Goal: Transaction & Acquisition: Book appointment/travel/reservation

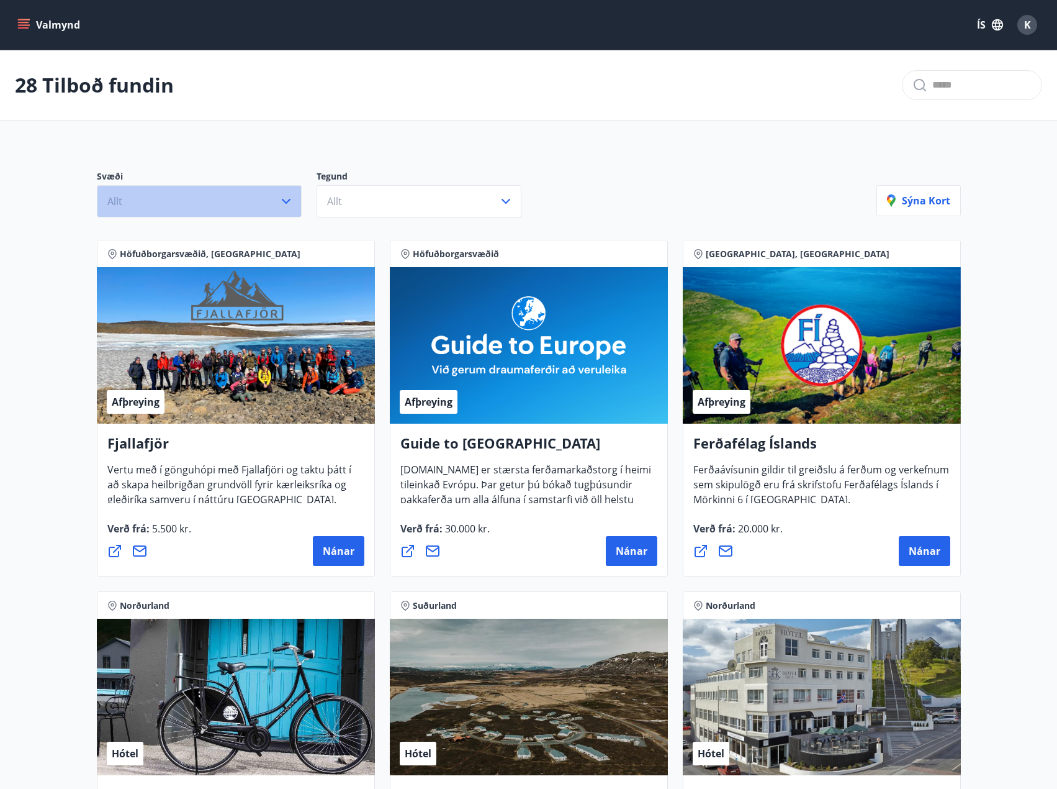
click at [273, 192] on button "Allt" at bounding box center [199, 201] width 205 height 32
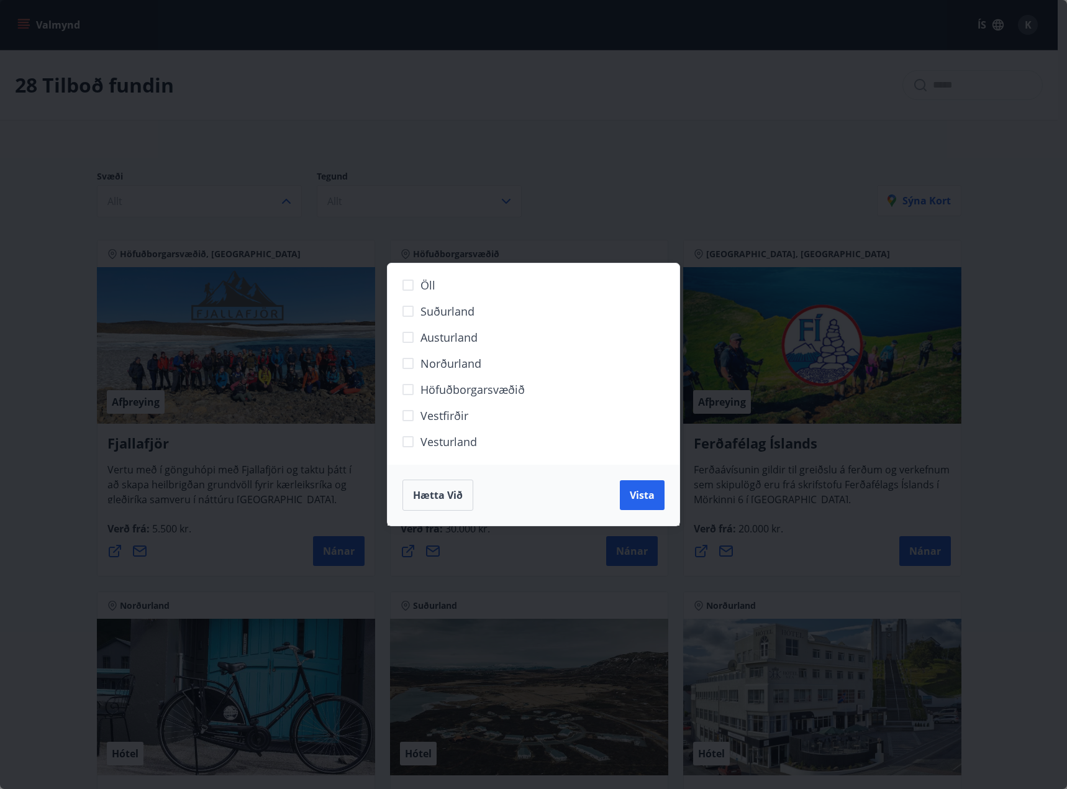
click at [416, 155] on div "Öll Suðurland [GEOGRAPHIC_DATA] Norðurland Höfuðborgarsvæðið [GEOGRAPHIC_DATA] …" at bounding box center [533, 394] width 1067 height 789
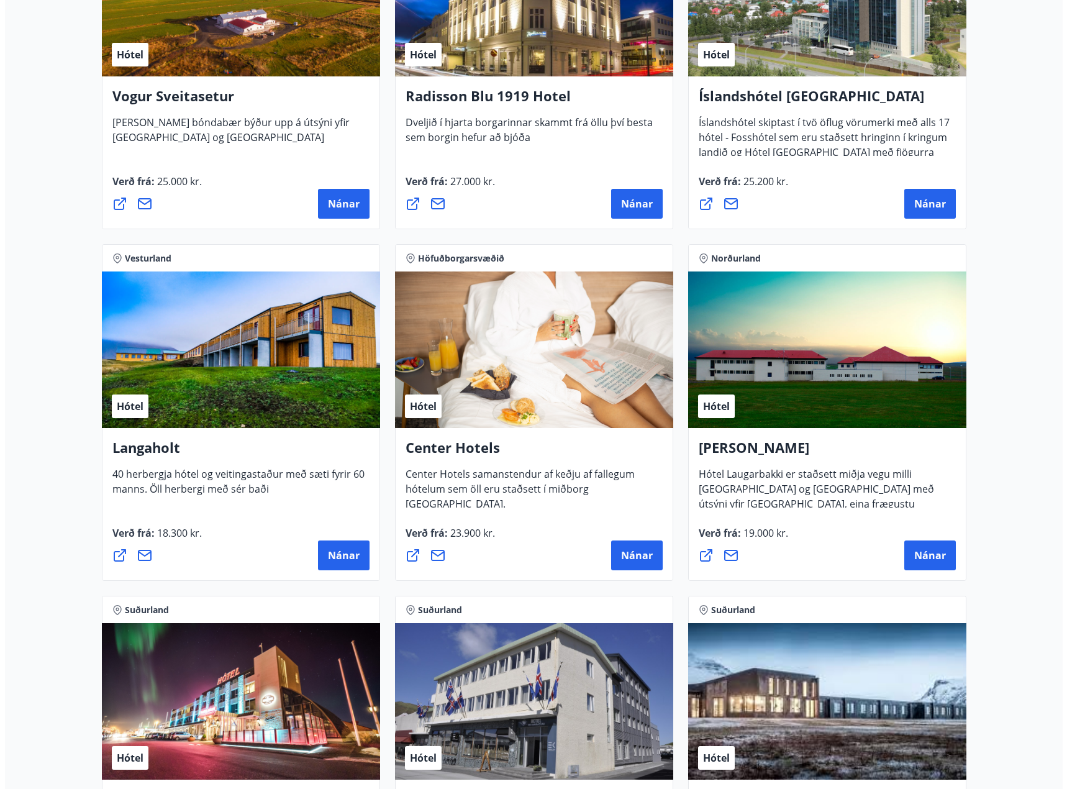
scroll to position [2484, 0]
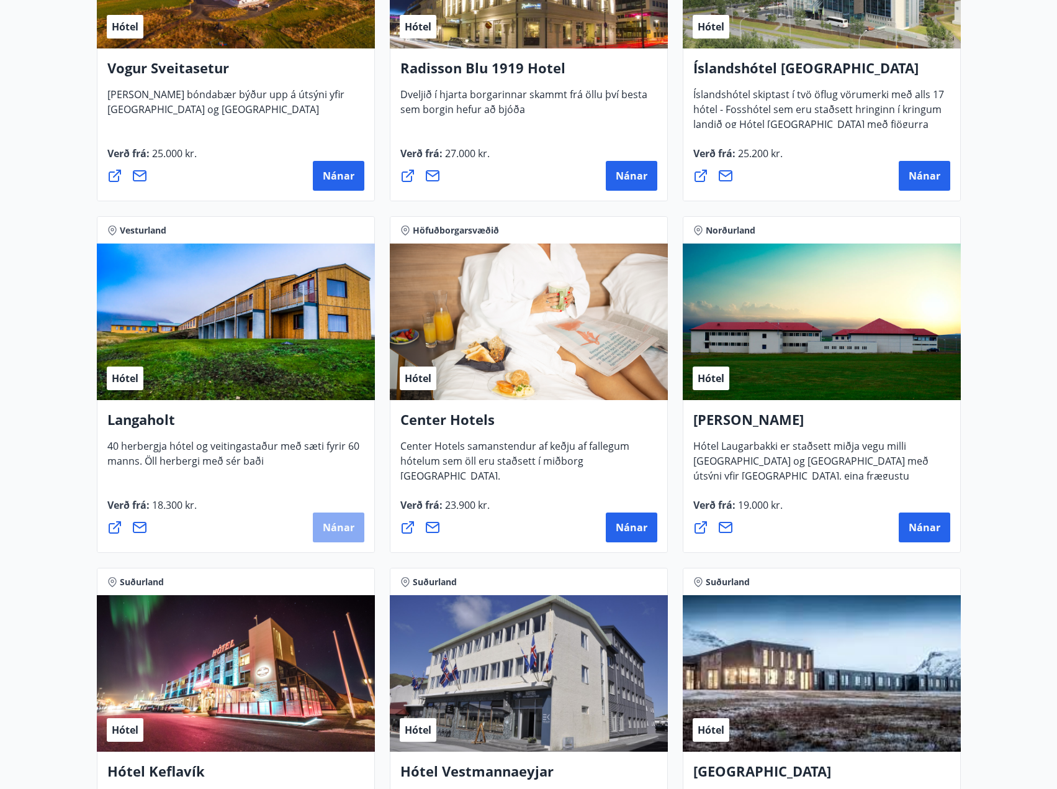
click at [350, 520] on button "Nánar" at bounding box center [339, 527] width 52 height 30
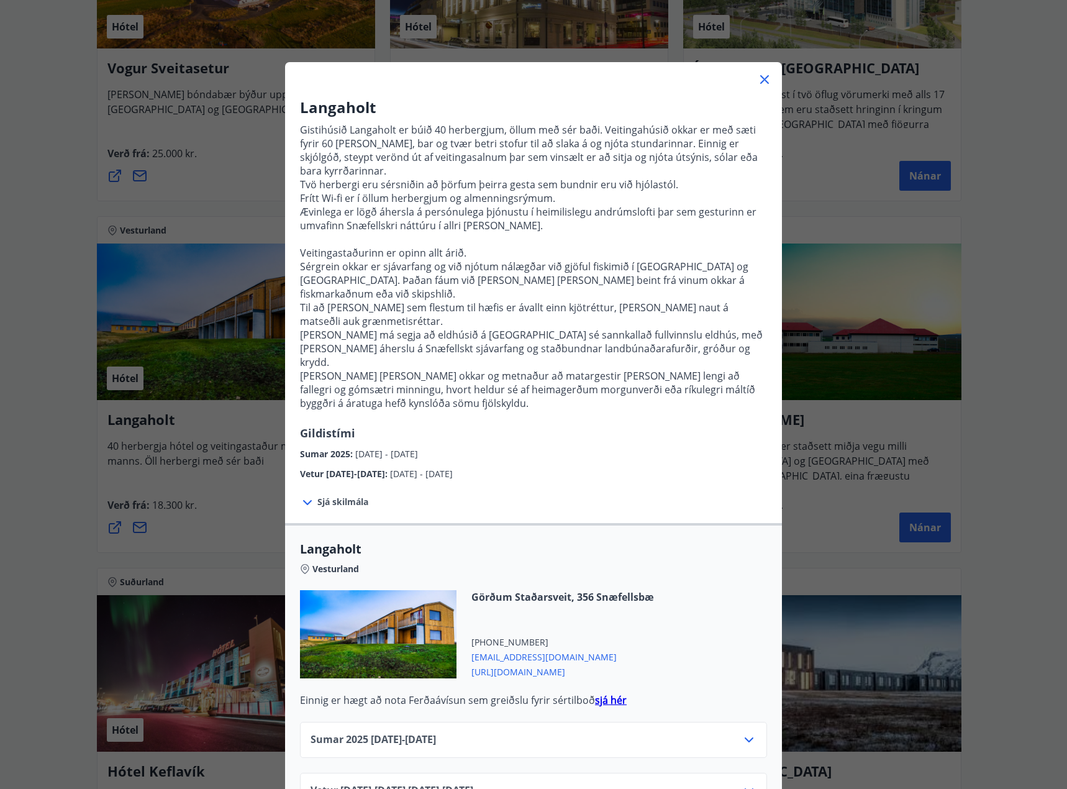
scroll to position [16, 0]
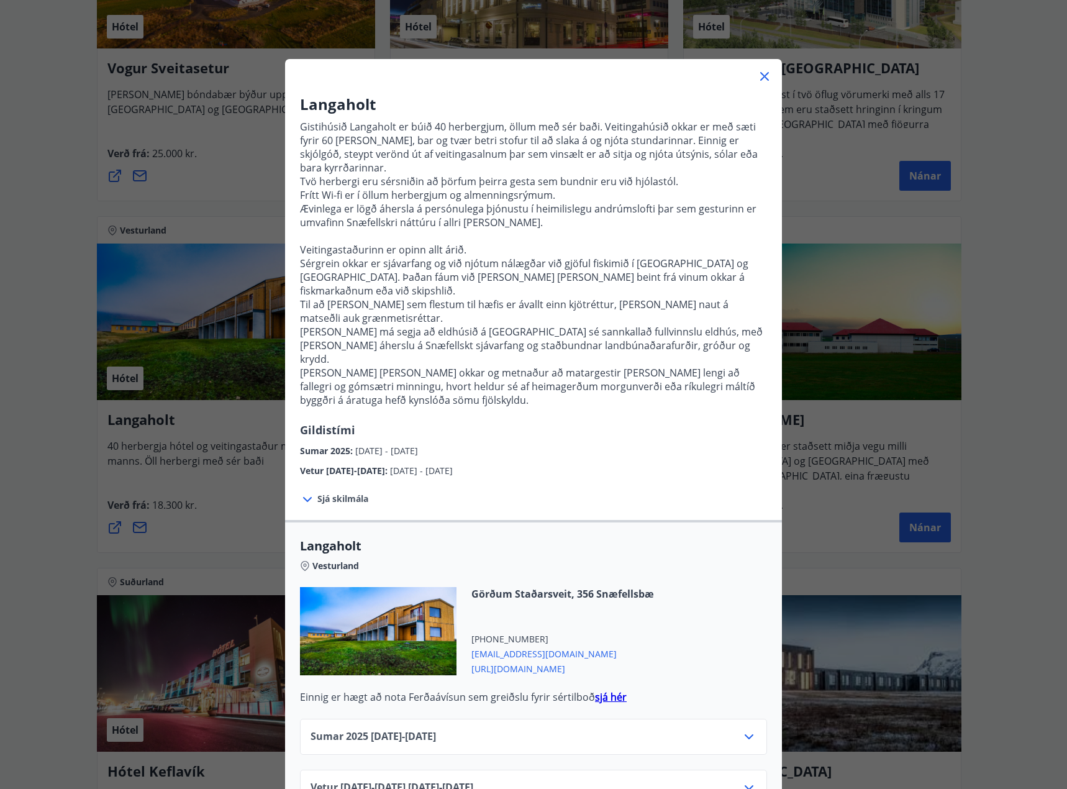
click at [741, 780] on icon at bounding box center [748, 787] width 15 height 15
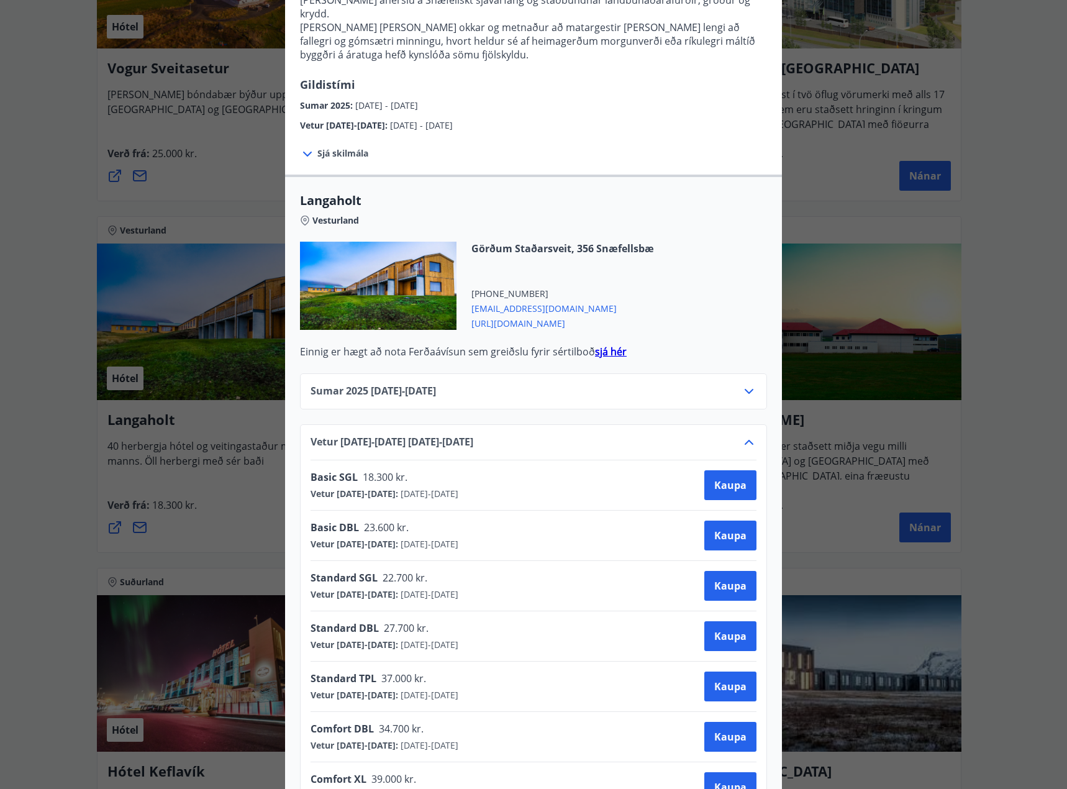
scroll to position [368, 0]
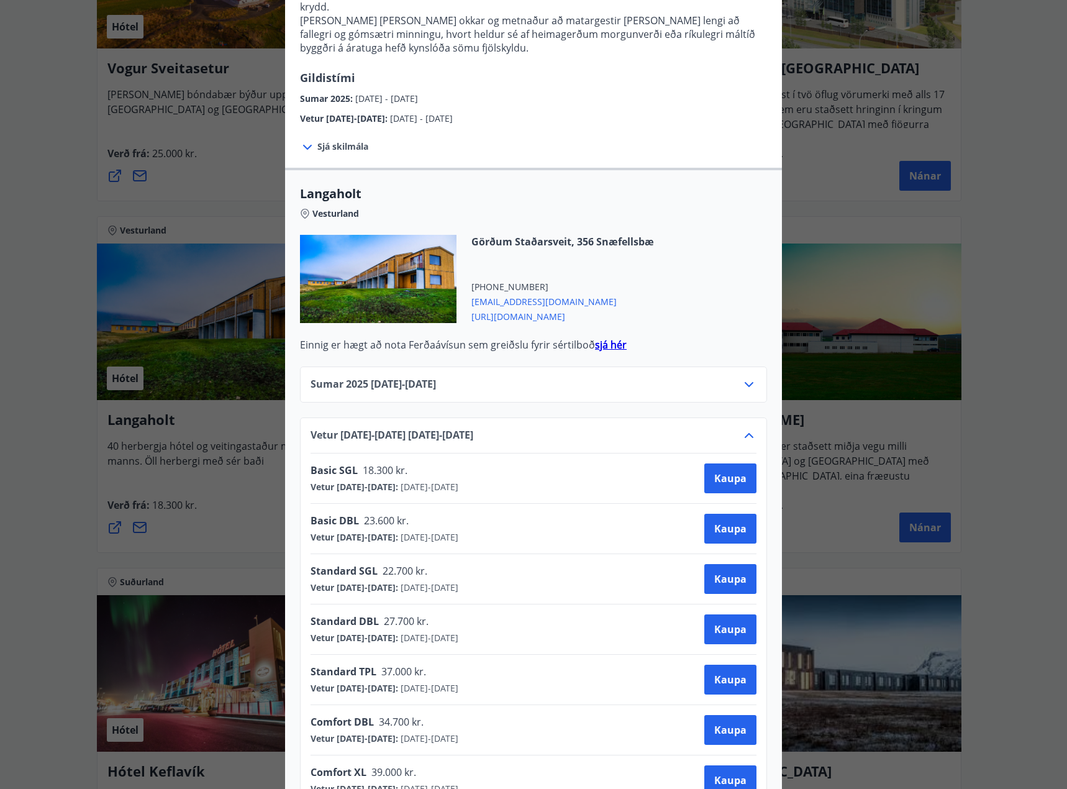
click at [1035, 435] on div "Langaholt Gistihúsið [GEOGRAPHIC_DATA] er búið 40 herbergjum, öllum með sér bað…" at bounding box center [533, 394] width 1067 height 789
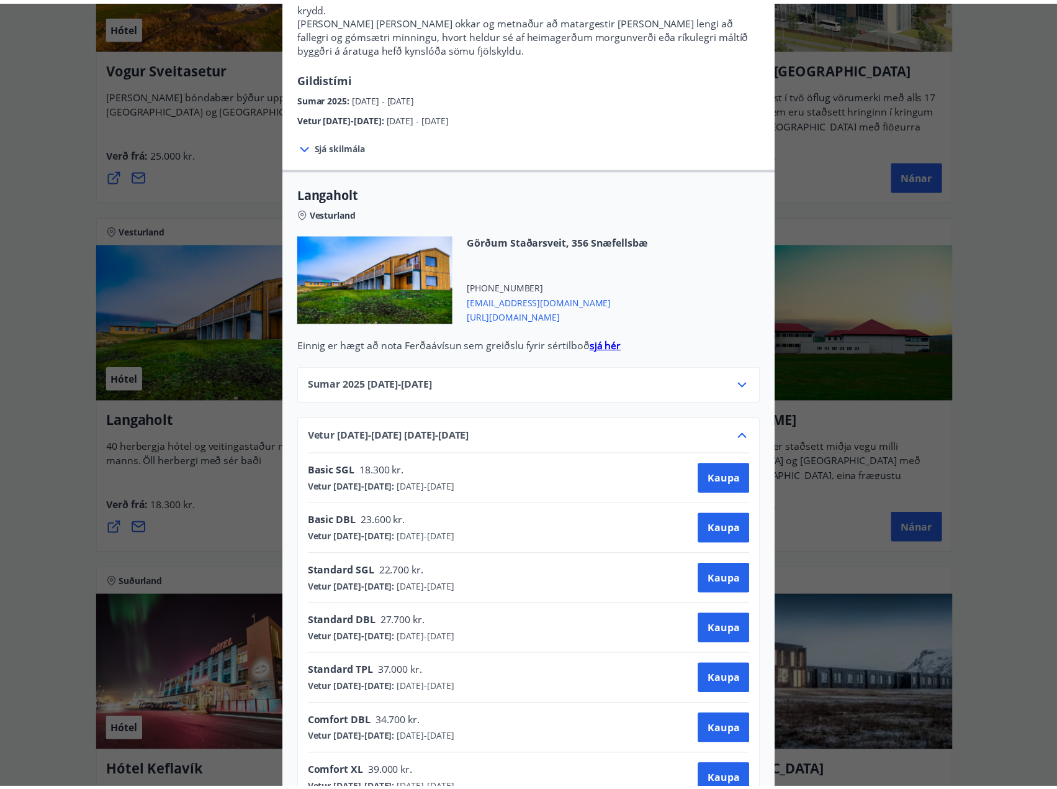
scroll to position [0, 0]
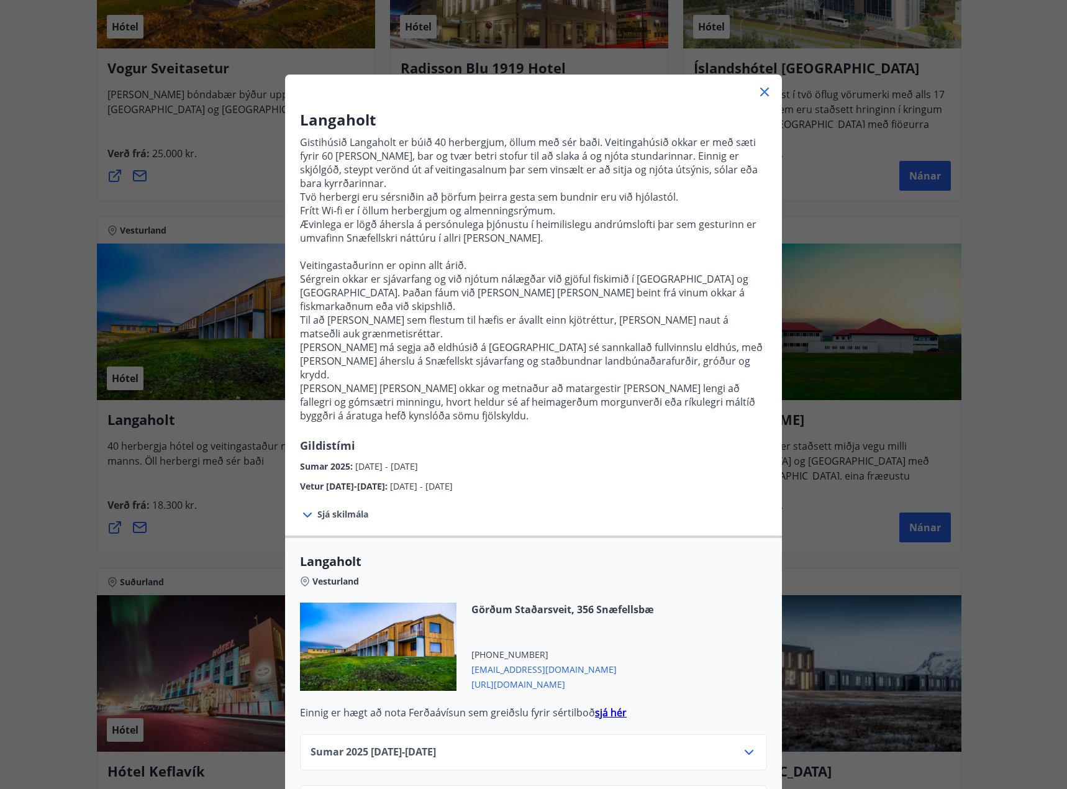
click at [1017, 430] on div "Langaholt Gistihúsið [GEOGRAPHIC_DATA] er búið 40 herbergjum, öllum með sér bað…" at bounding box center [533, 394] width 1067 height 789
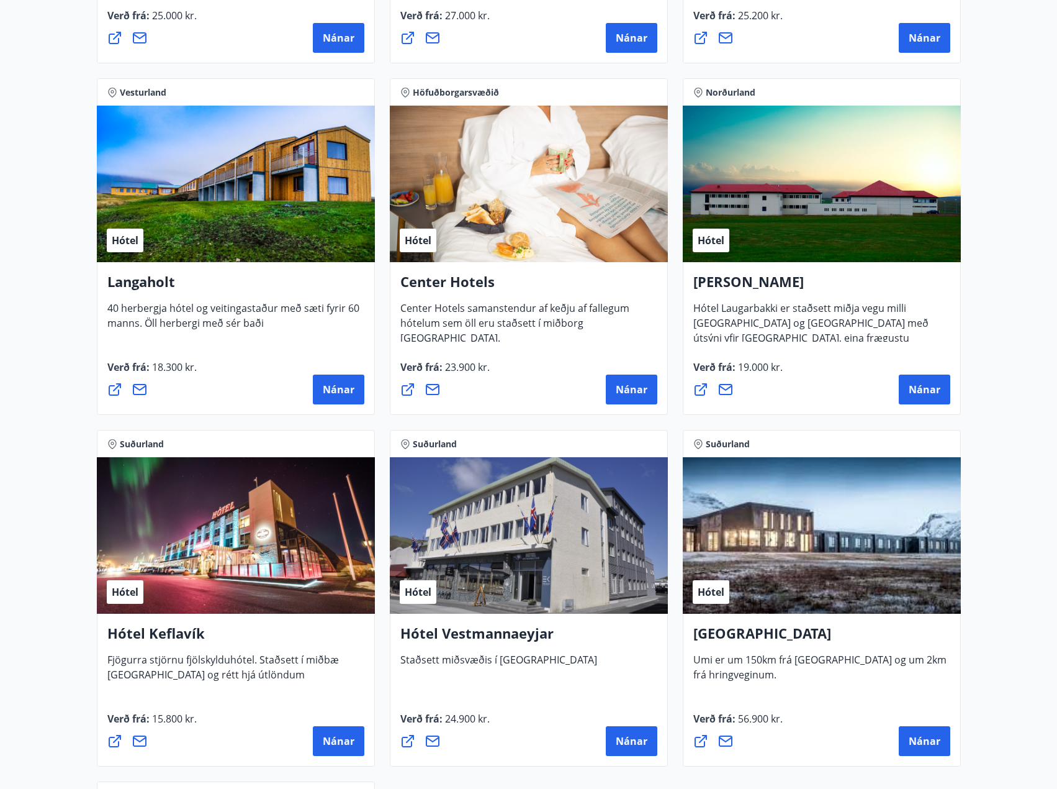
scroll to position [2650, 0]
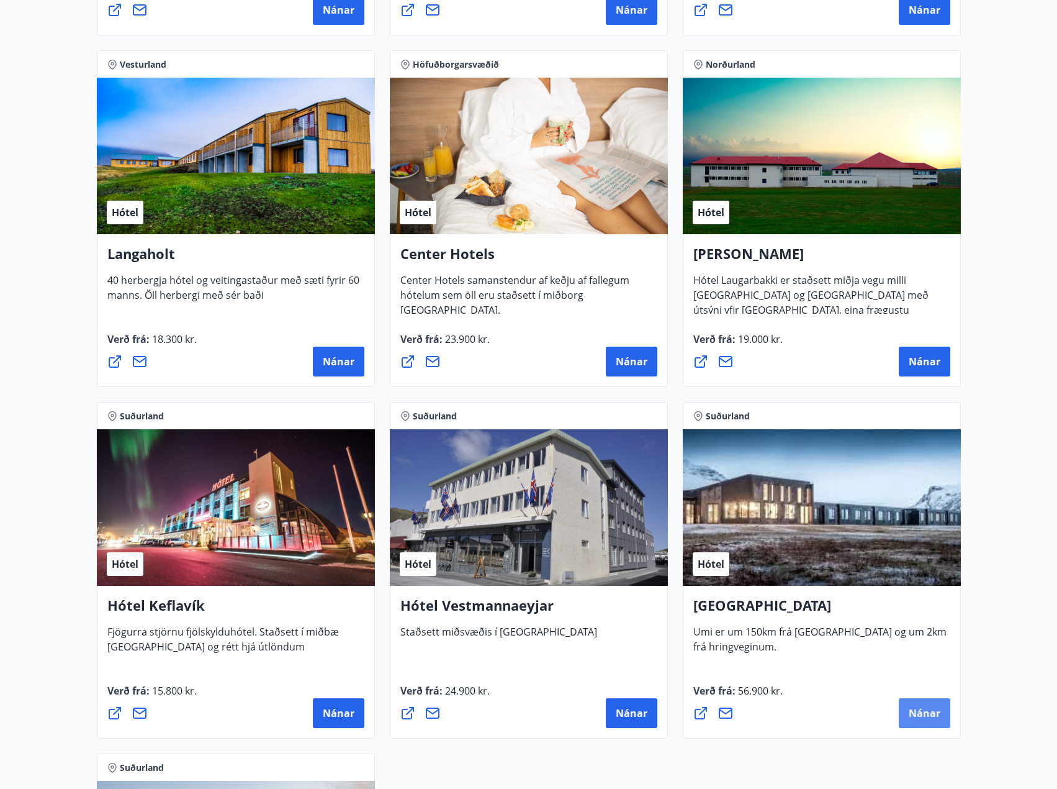
click at [921, 708] on span "Nánar" at bounding box center [925, 713] width 32 height 14
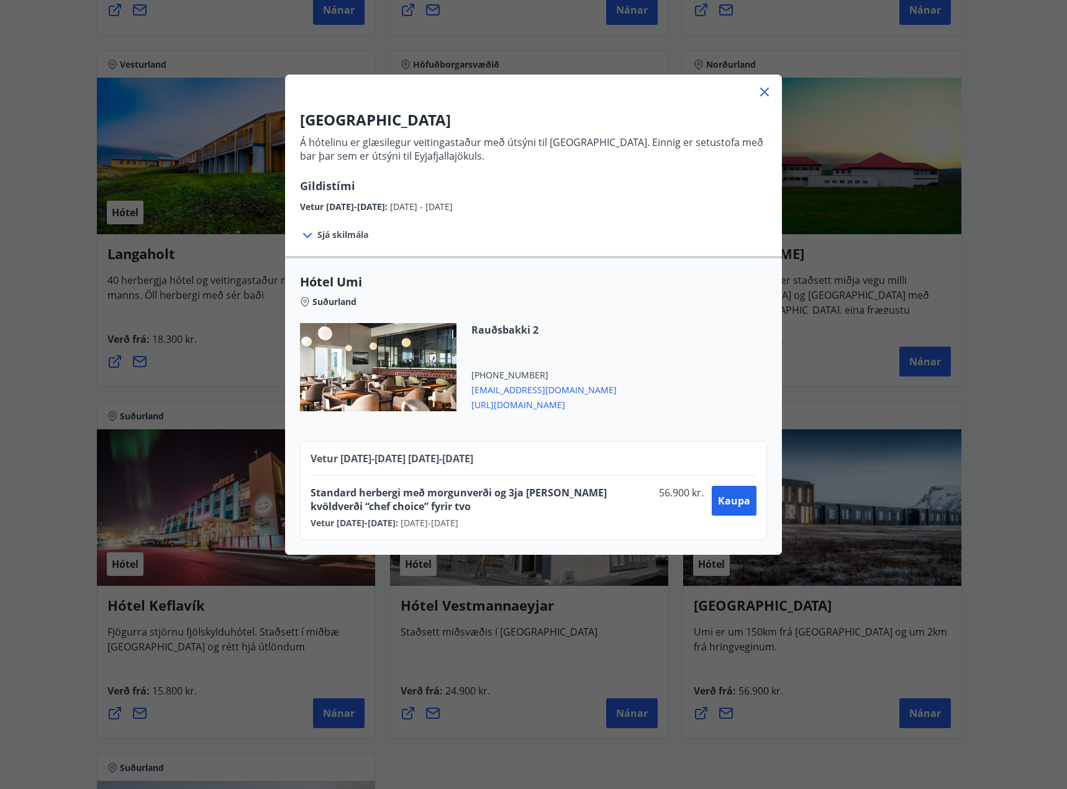
click at [1030, 604] on div "UMI Hotel Á hótelinu er glæsilegur veitingastaður með útsýni til [GEOGRAPHIC_DA…" at bounding box center [533, 394] width 1067 height 789
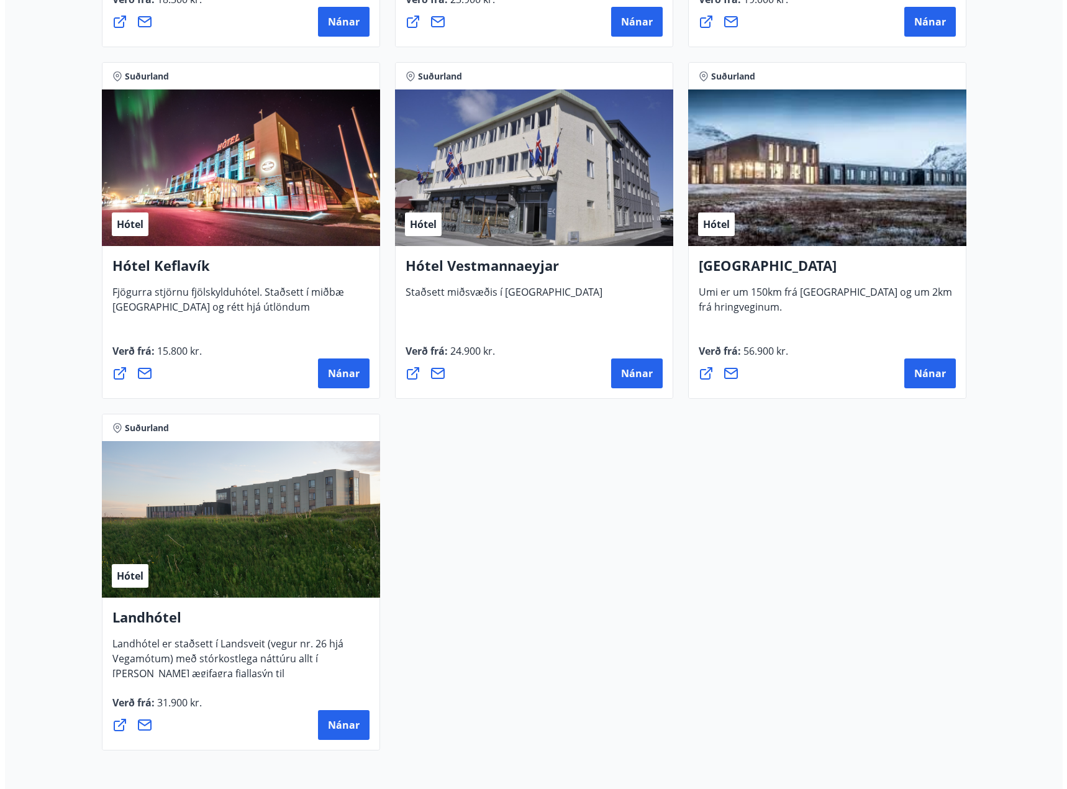
scroll to position [2898, 0]
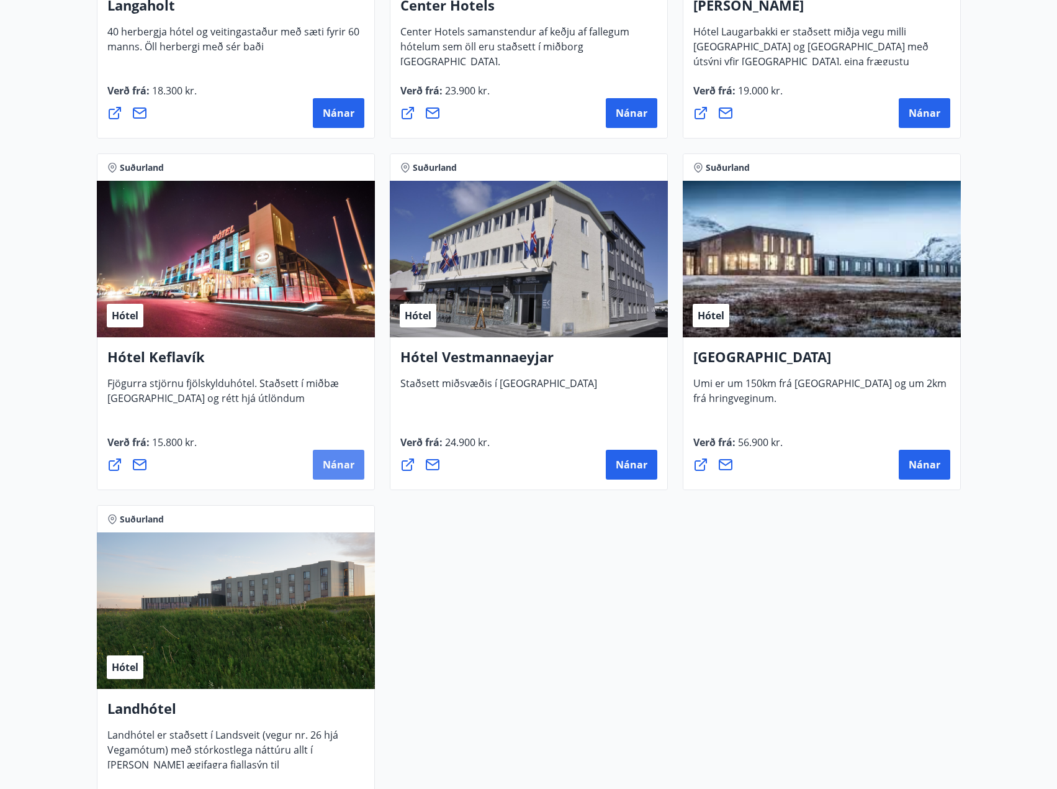
click at [340, 463] on span "Nánar" at bounding box center [339, 465] width 32 height 14
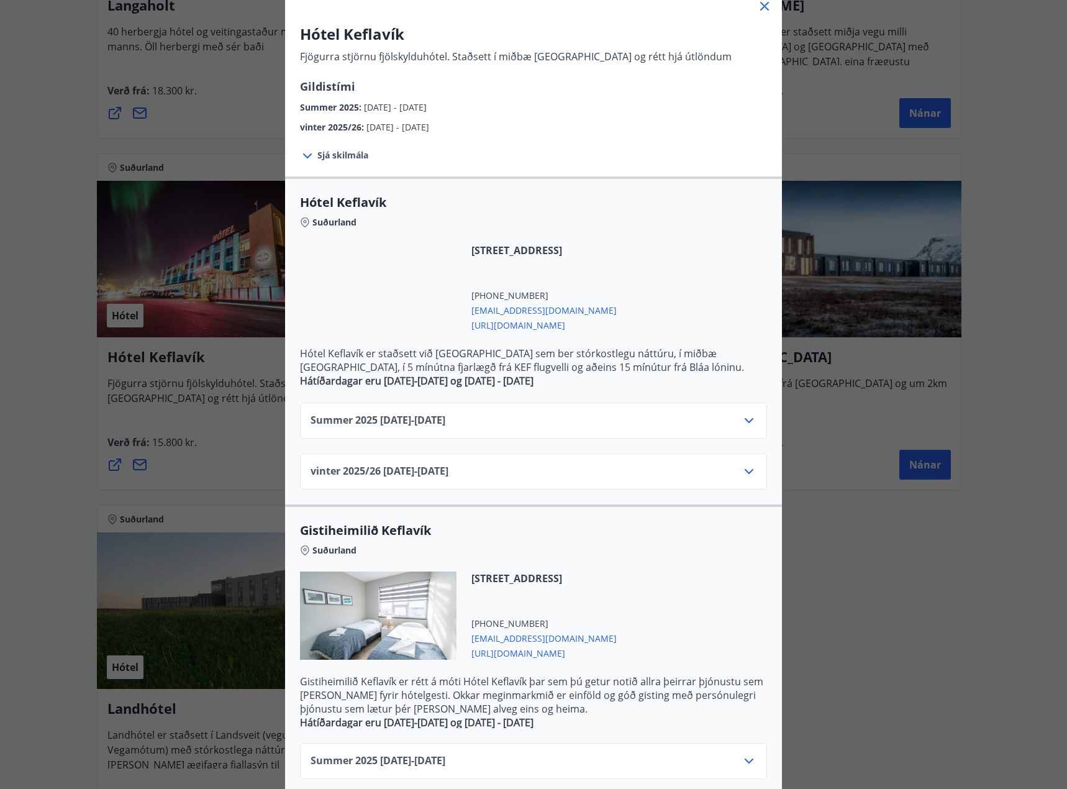
scroll to position [151, 0]
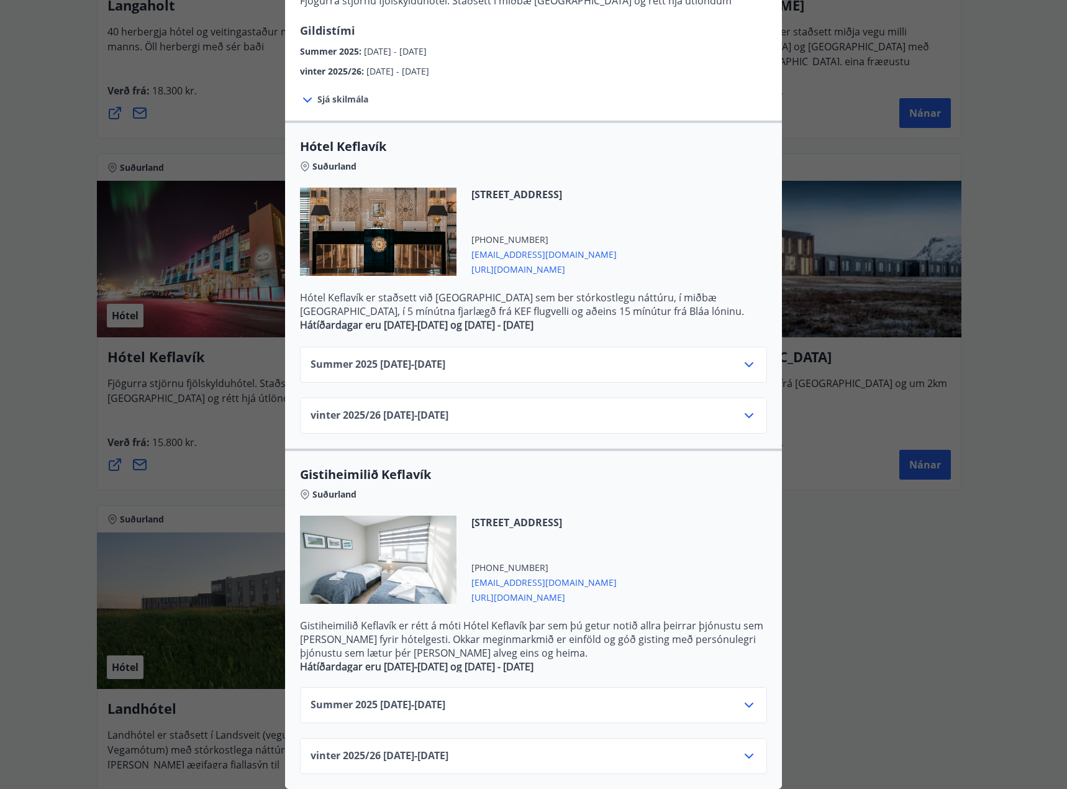
click at [602, 387] on div "Summer [PHONE_NUMBER][DATE] - [DATE] vinter 2025/[PHONE_NUMBER][DATE] - [DATE]" at bounding box center [533, 383] width 497 height 102
click at [598, 414] on div "vinter 2025/[PHONE_NUMBER][DATE] - [DATE]" at bounding box center [533, 420] width 446 height 25
click at [745, 413] on icon at bounding box center [749, 415] width 9 height 5
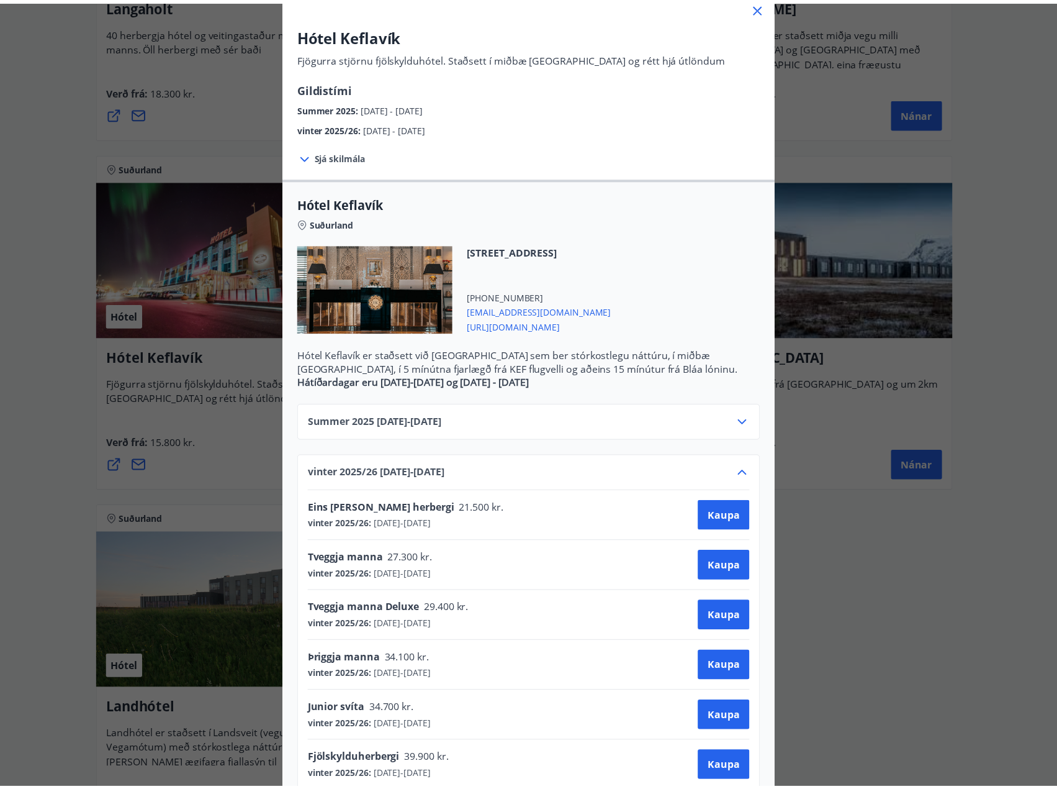
scroll to position [0, 0]
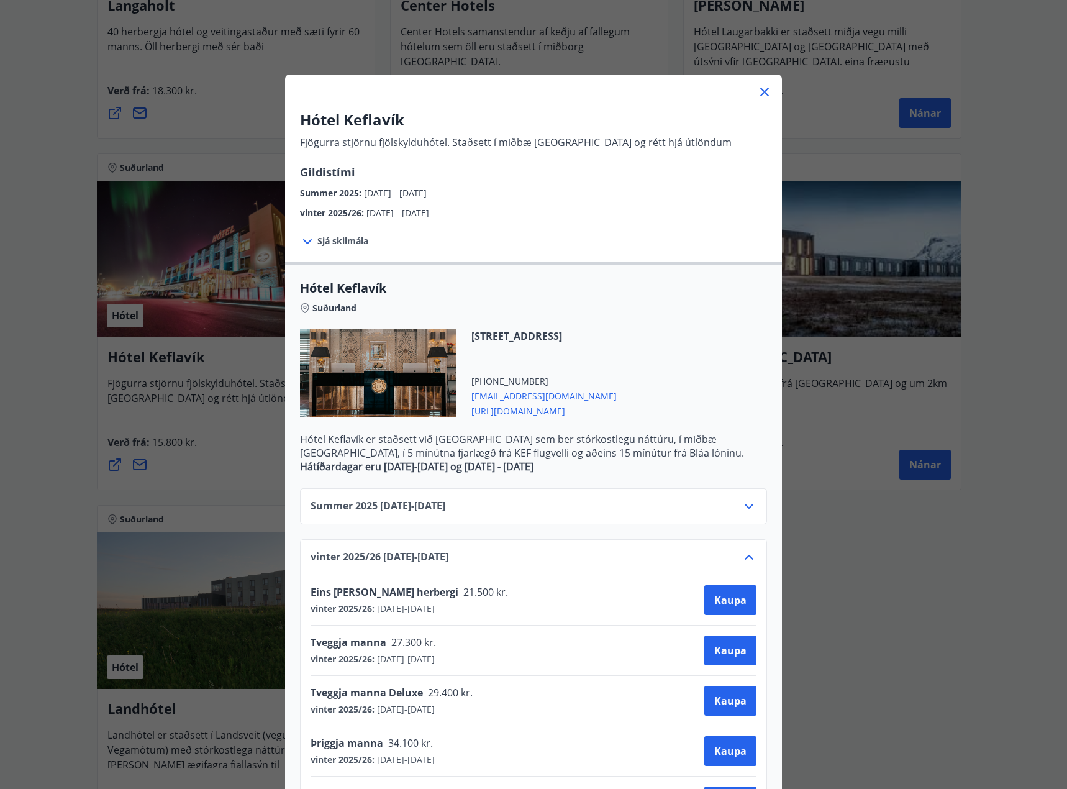
click at [56, 533] on div "Hótel Keflavík Fjögurra stjörnu fjölskylduhótel. Staðsett í miðbæ [GEOGRAPHIC_D…" at bounding box center [533, 394] width 1067 height 789
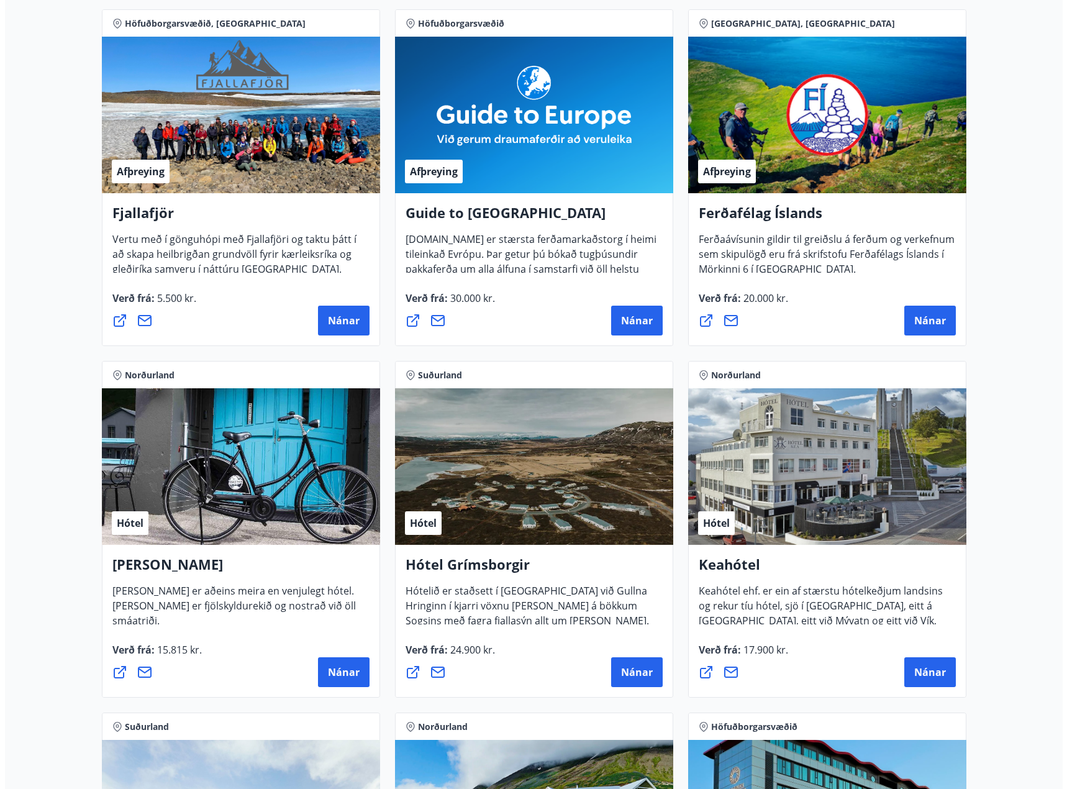
scroll to position [248, 0]
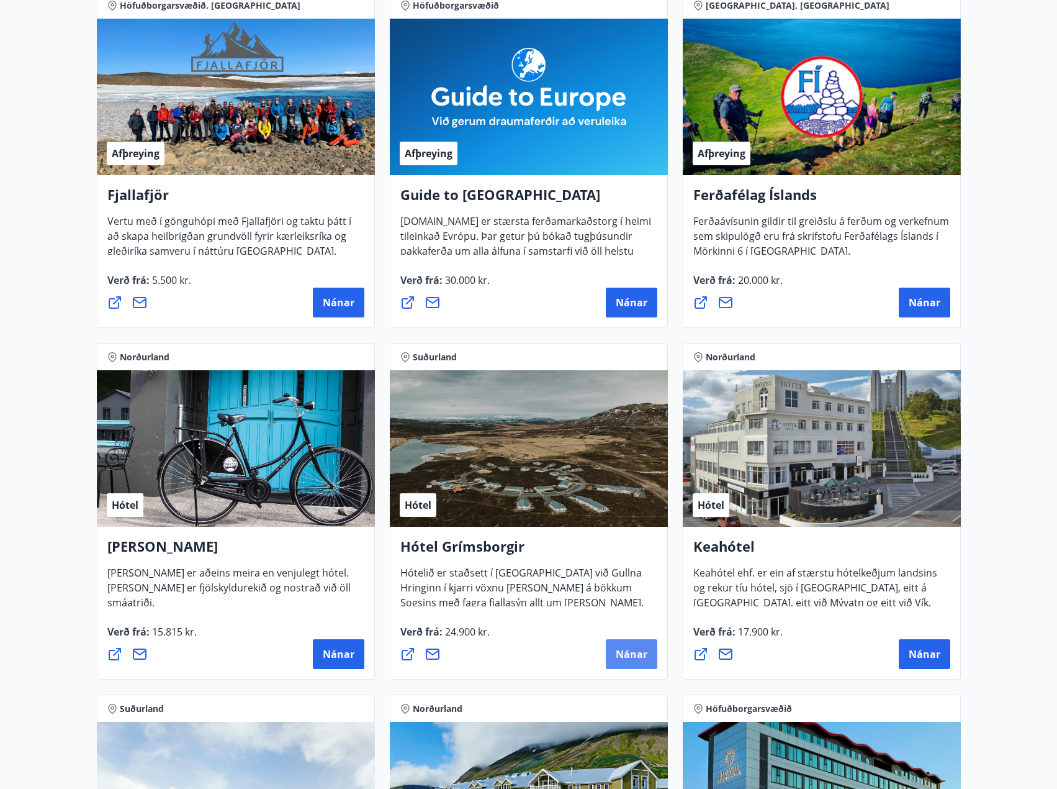
click at [633, 648] on span "Nánar" at bounding box center [632, 654] width 32 height 14
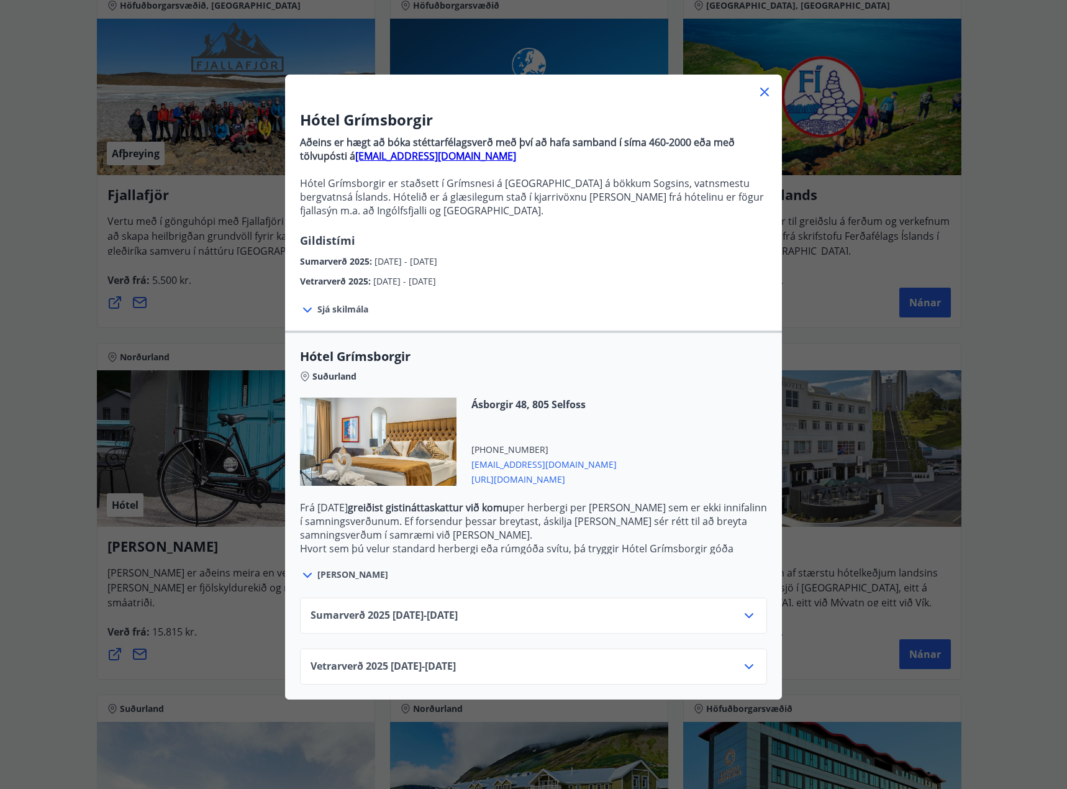
click at [742, 664] on icon at bounding box center [748, 666] width 15 height 15
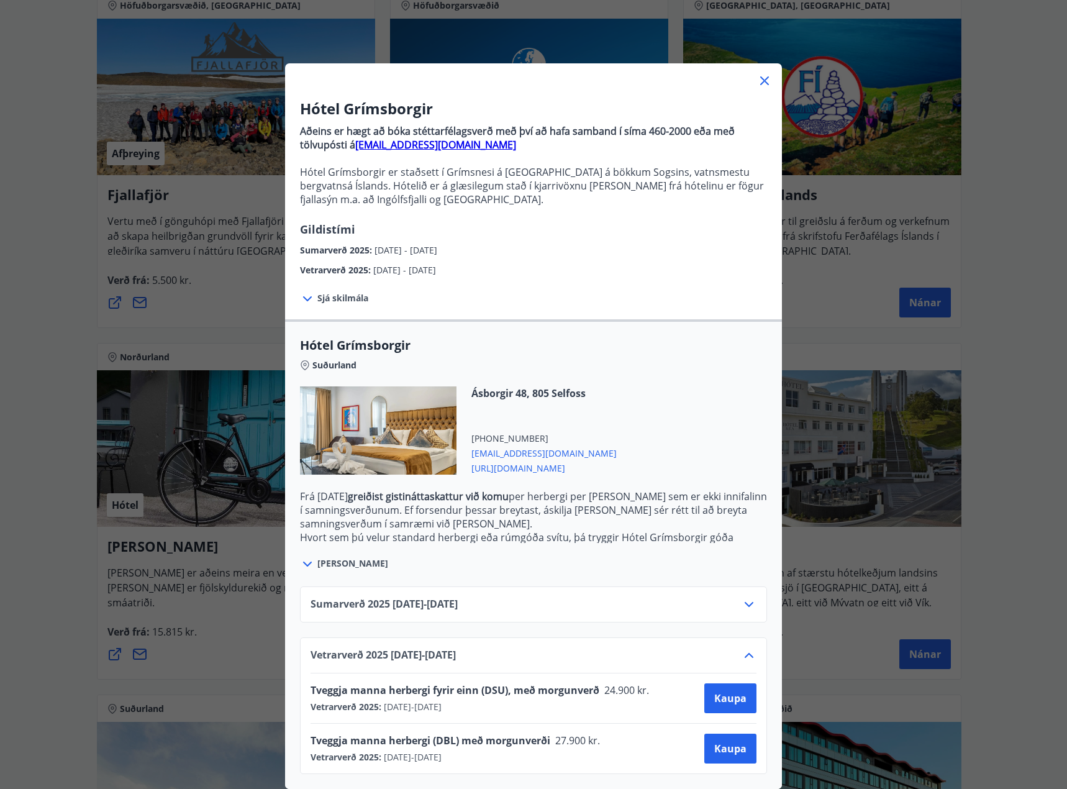
scroll to position [20, 0]
click at [741, 597] on icon at bounding box center [748, 604] width 15 height 15
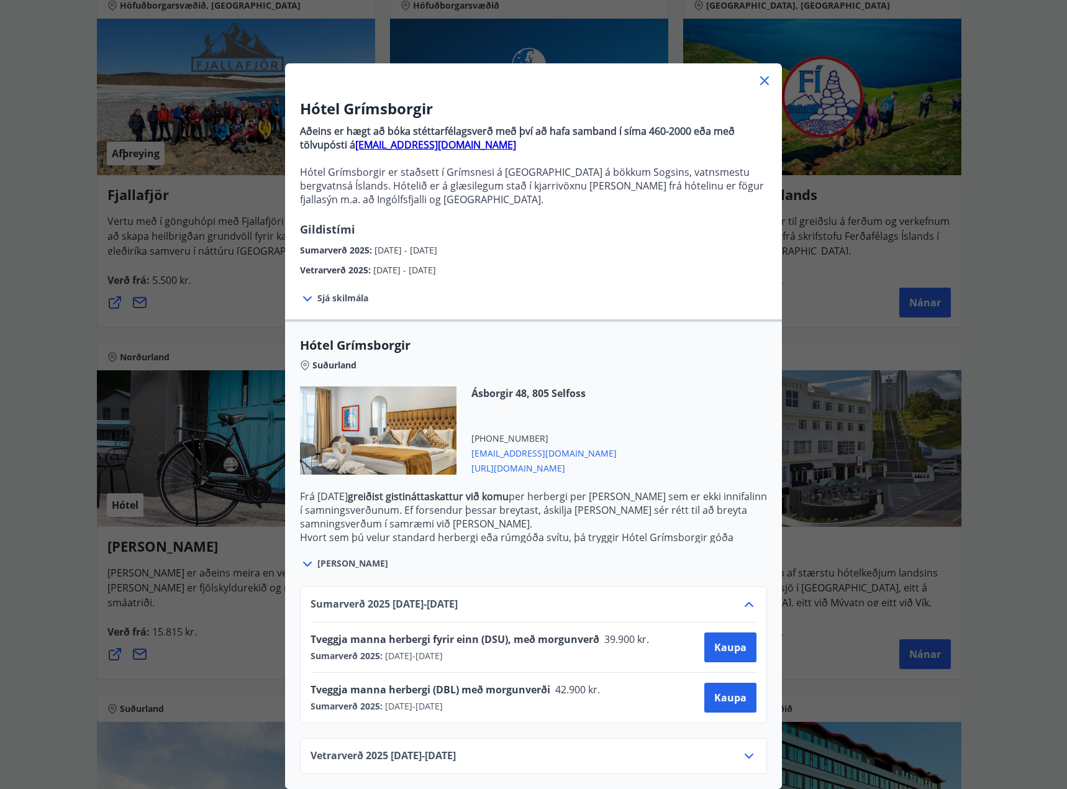
click at [741, 601] on icon at bounding box center [748, 604] width 15 height 15
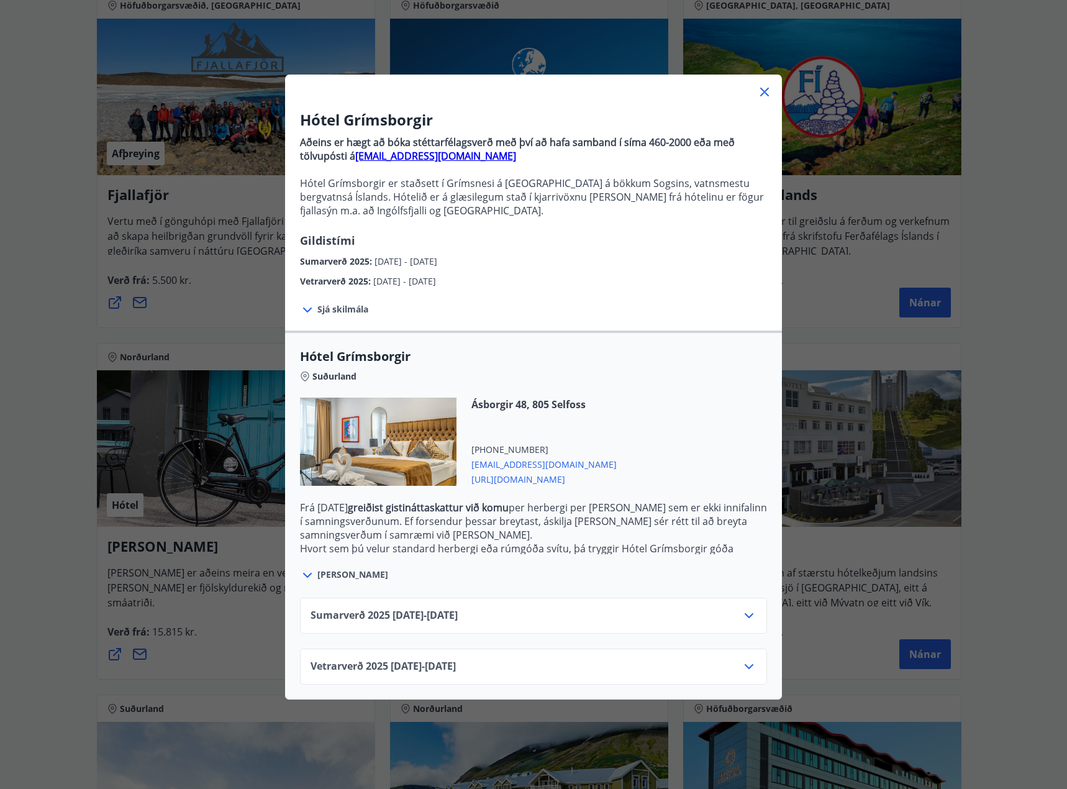
click at [745, 664] on icon at bounding box center [749, 666] width 9 height 5
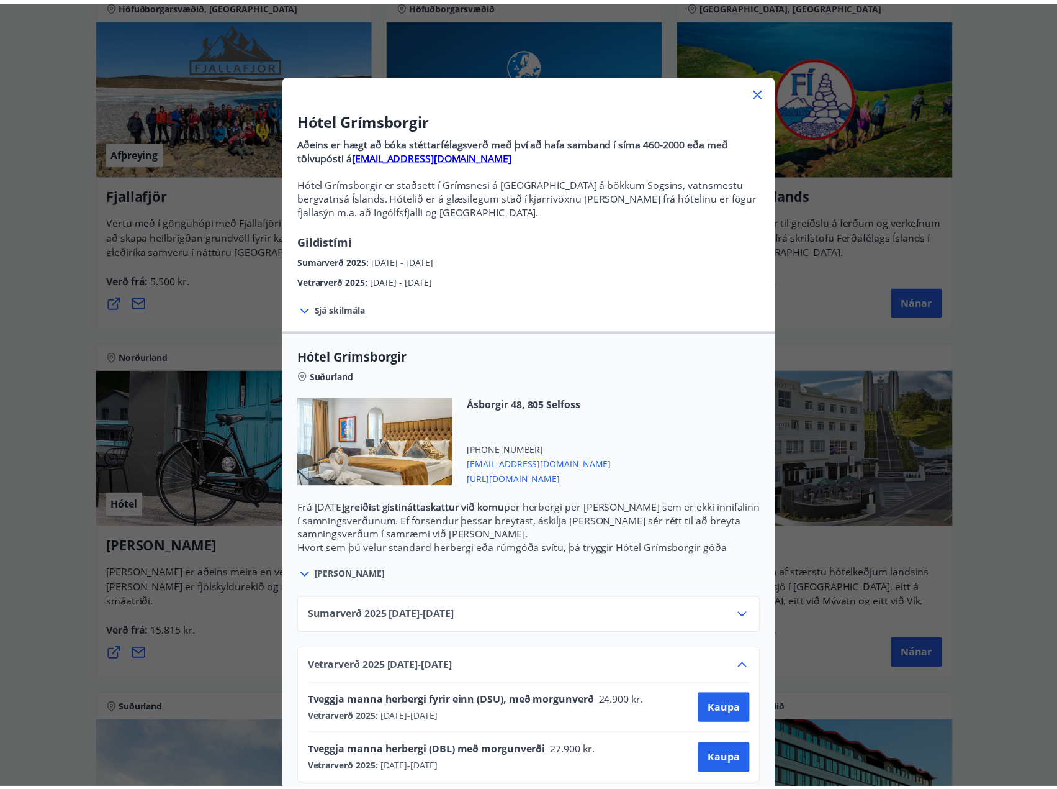
scroll to position [20, 0]
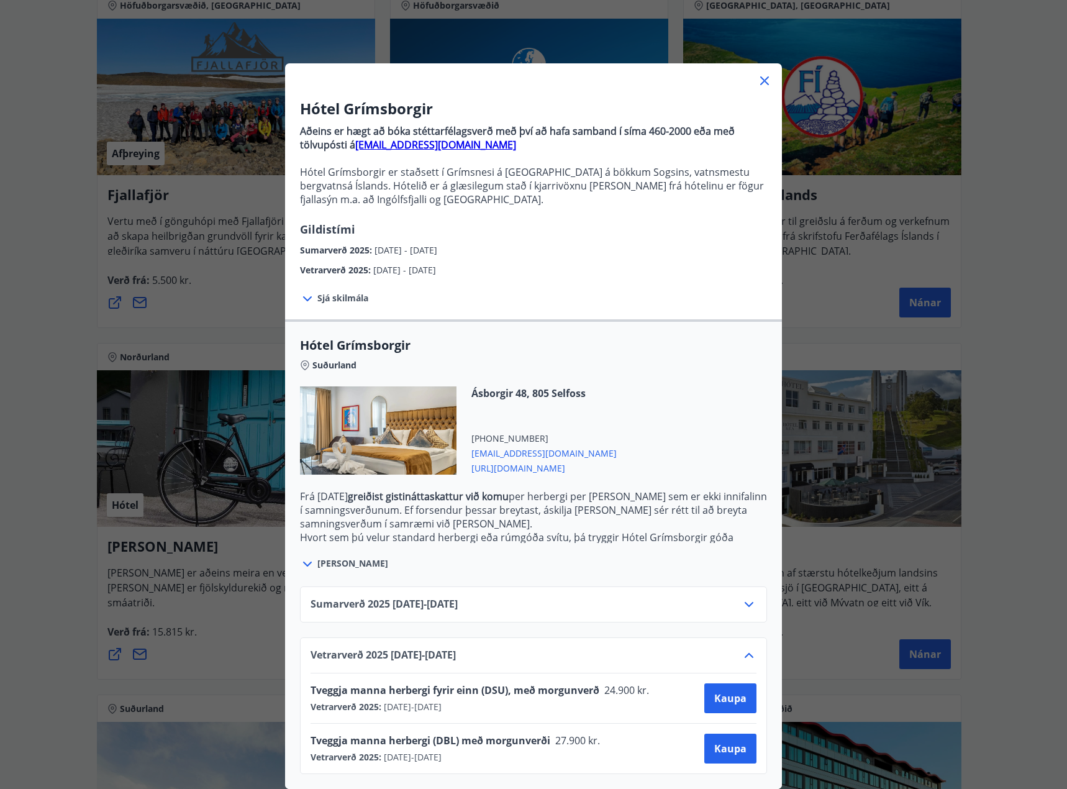
click at [8, 446] on div "Hótel Grímsborgir Aðeins er hægt að bóka stéttarfélagsverð með því að hafa samb…" at bounding box center [533, 383] width 1067 height 789
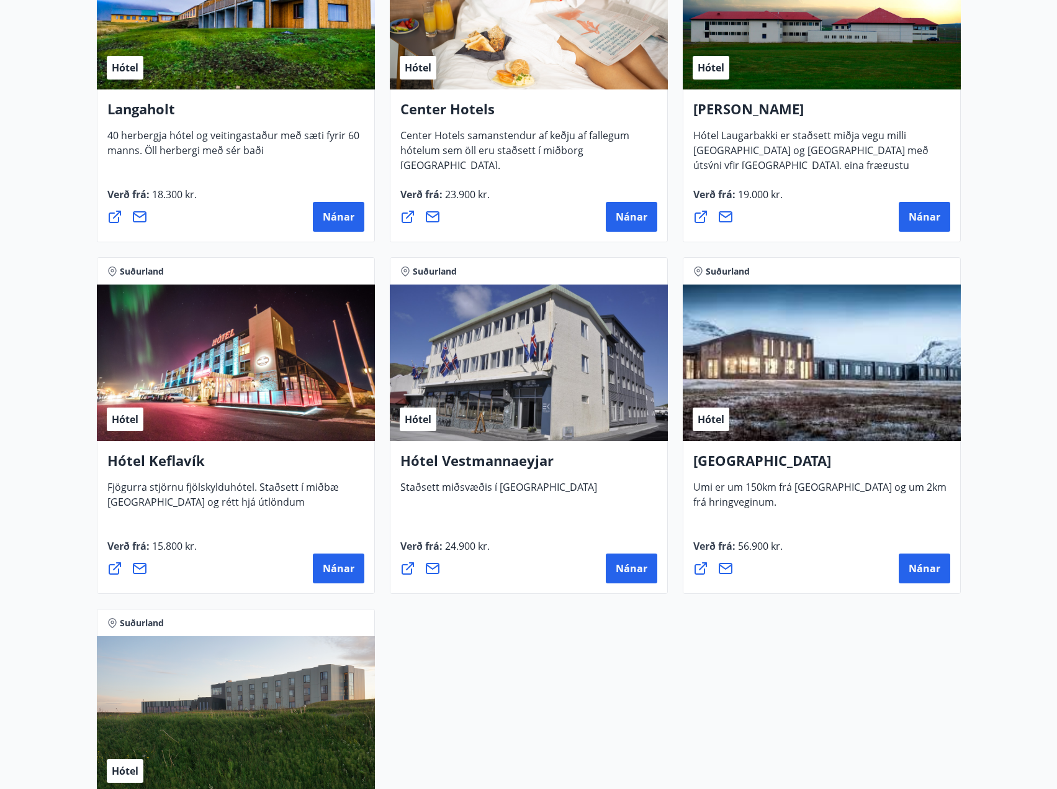
scroll to position [2898, 0]
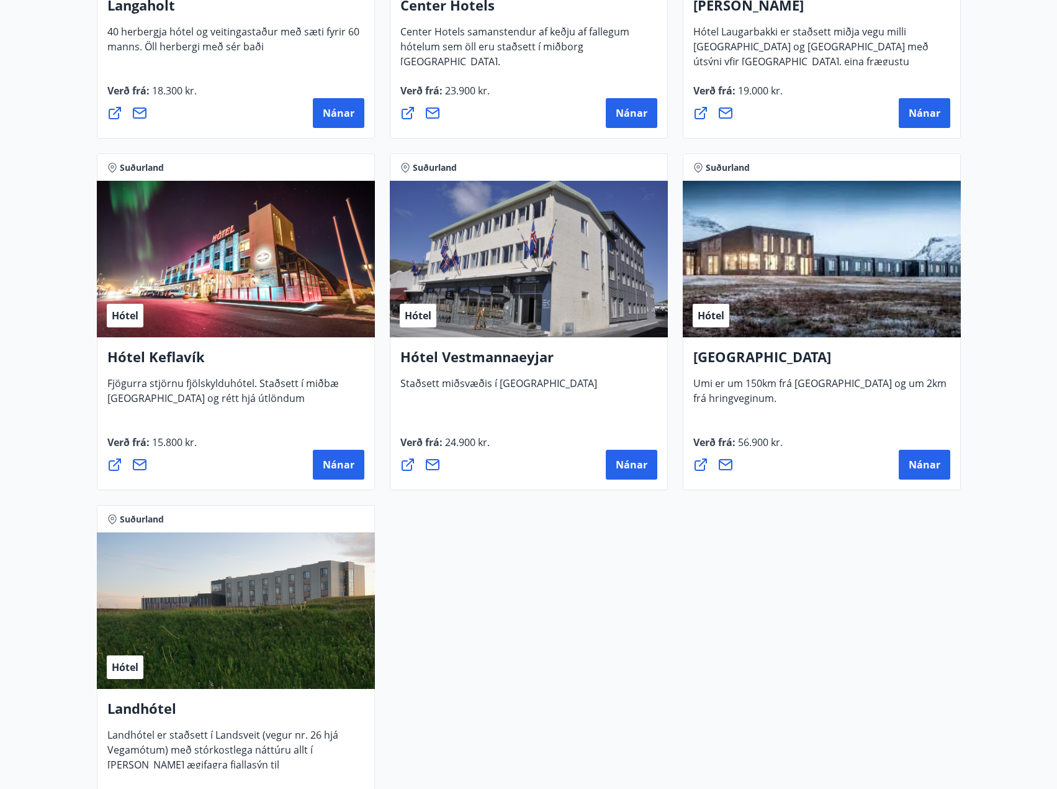
click at [935, 472] on button "Nánar" at bounding box center [925, 465] width 52 height 30
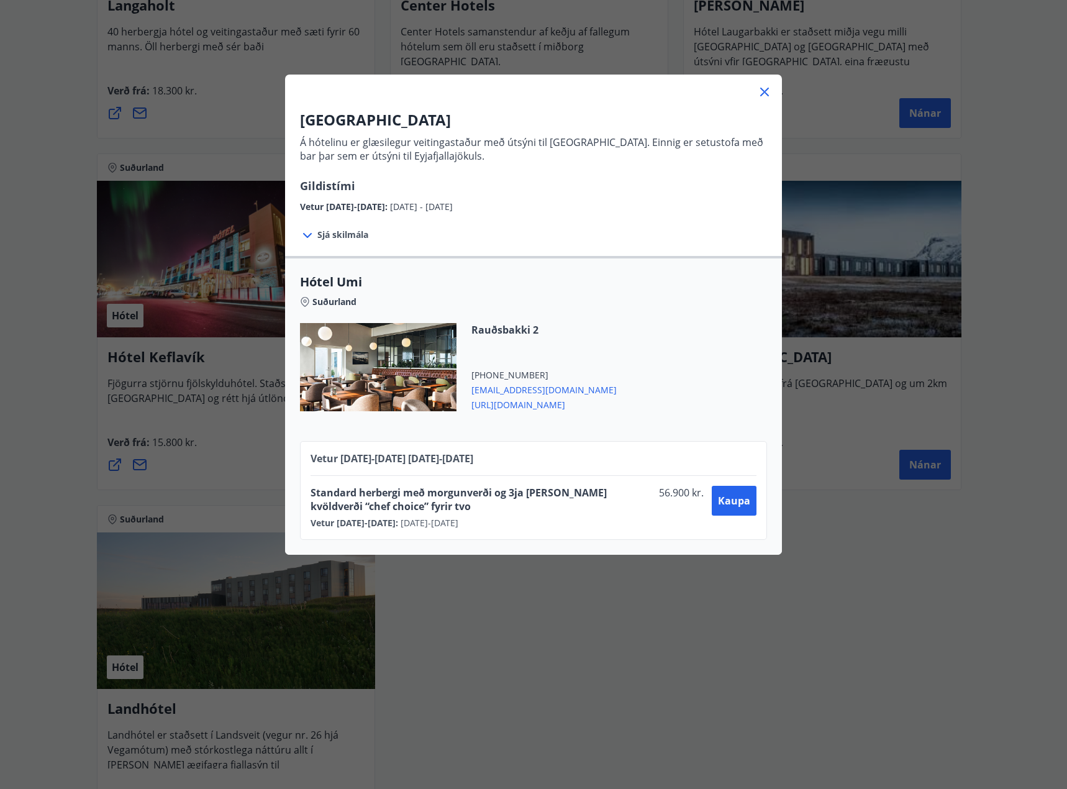
click at [907, 644] on div "UMI Hotel Á hótelinu er glæsilegur veitingastaður með útsýni til [GEOGRAPHIC_DA…" at bounding box center [533, 394] width 1067 height 789
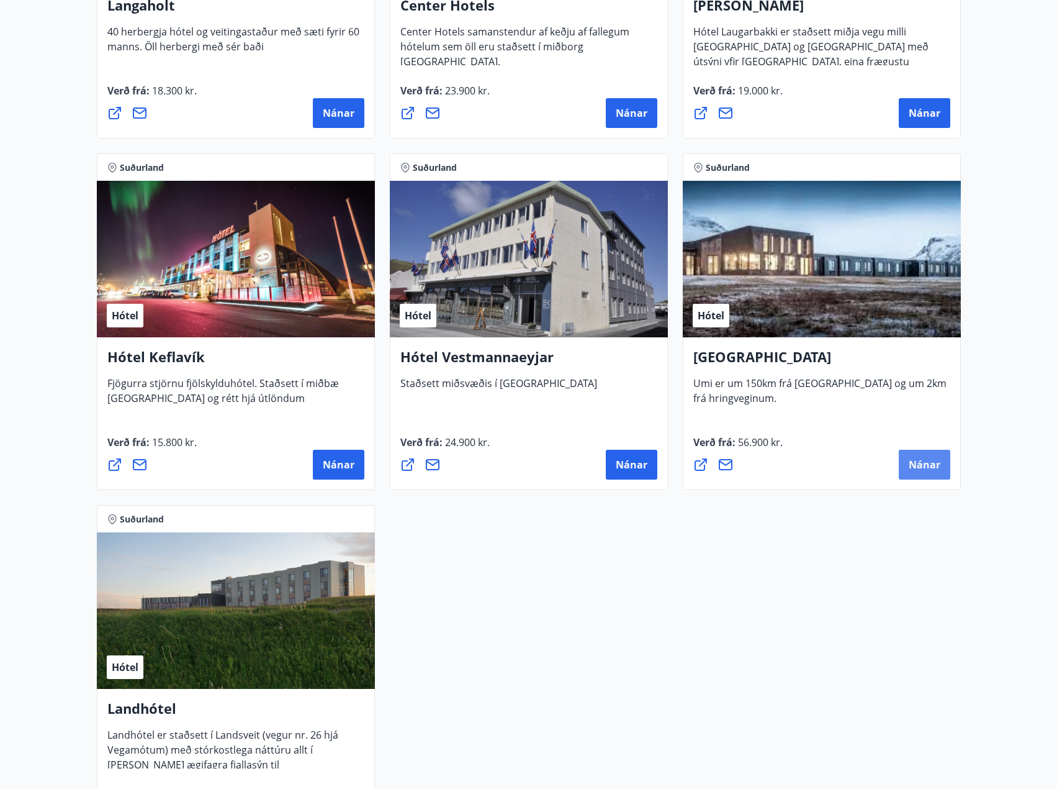
click at [914, 461] on span "Nánar" at bounding box center [925, 465] width 32 height 14
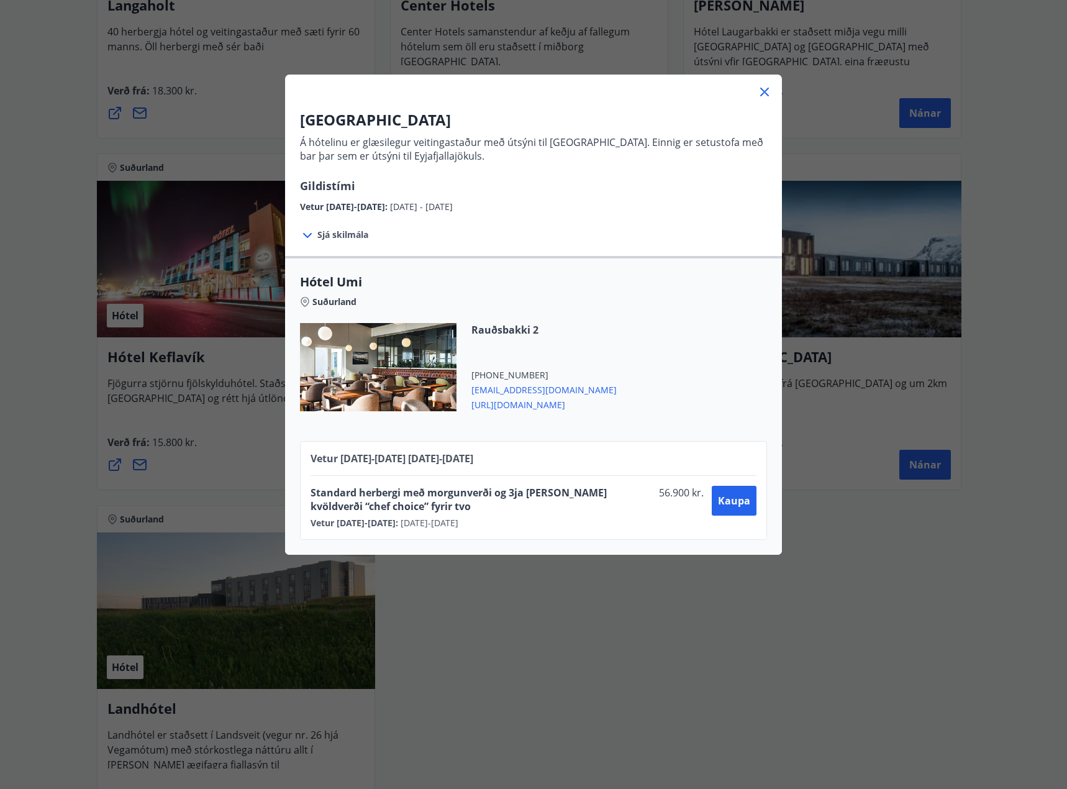
click at [340, 223] on div "Sjá skilmála Afbókanir sjö [PERSON_NAME] fyrir bókaðan tíma." at bounding box center [416, 235] width 262 height 42
click at [340, 234] on span "Sjá skilmála" at bounding box center [342, 235] width 51 height 12
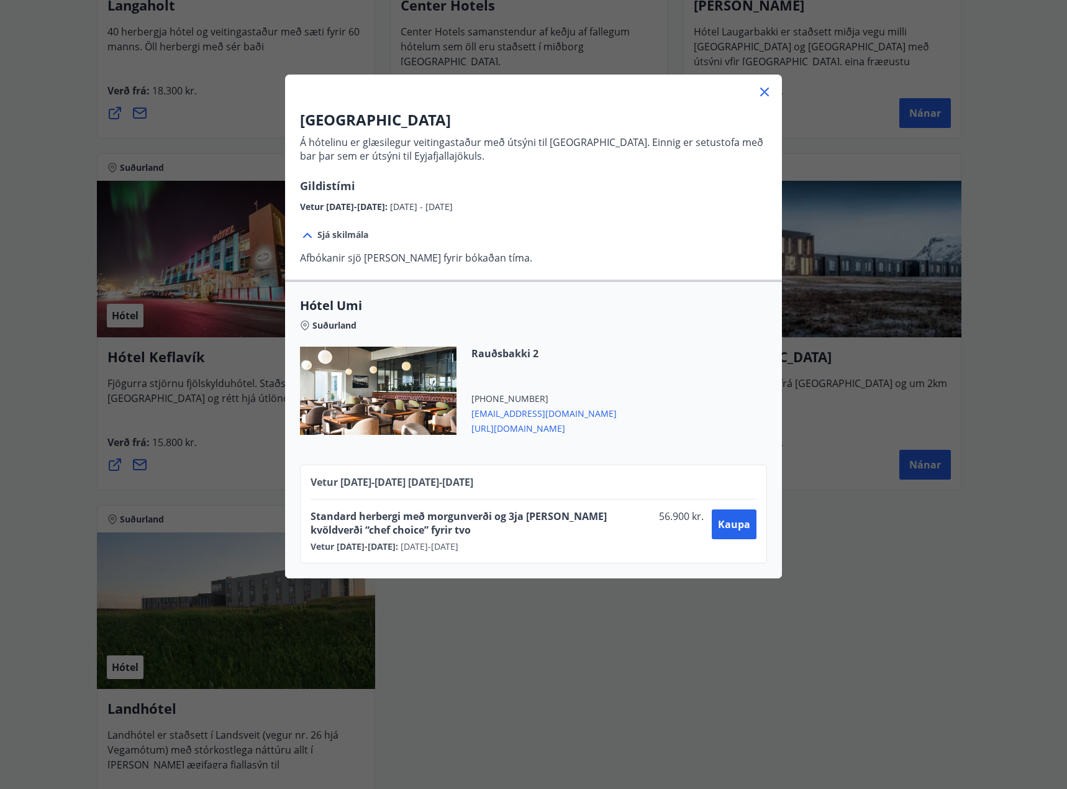
click at [682, 686] on div "UMI Hotel Á hótelinu er glæsilegur veitingastaður með útsýni til [GEOGRAPHIC_DA…" at bounding box center [533, 394] width 1067 height 789
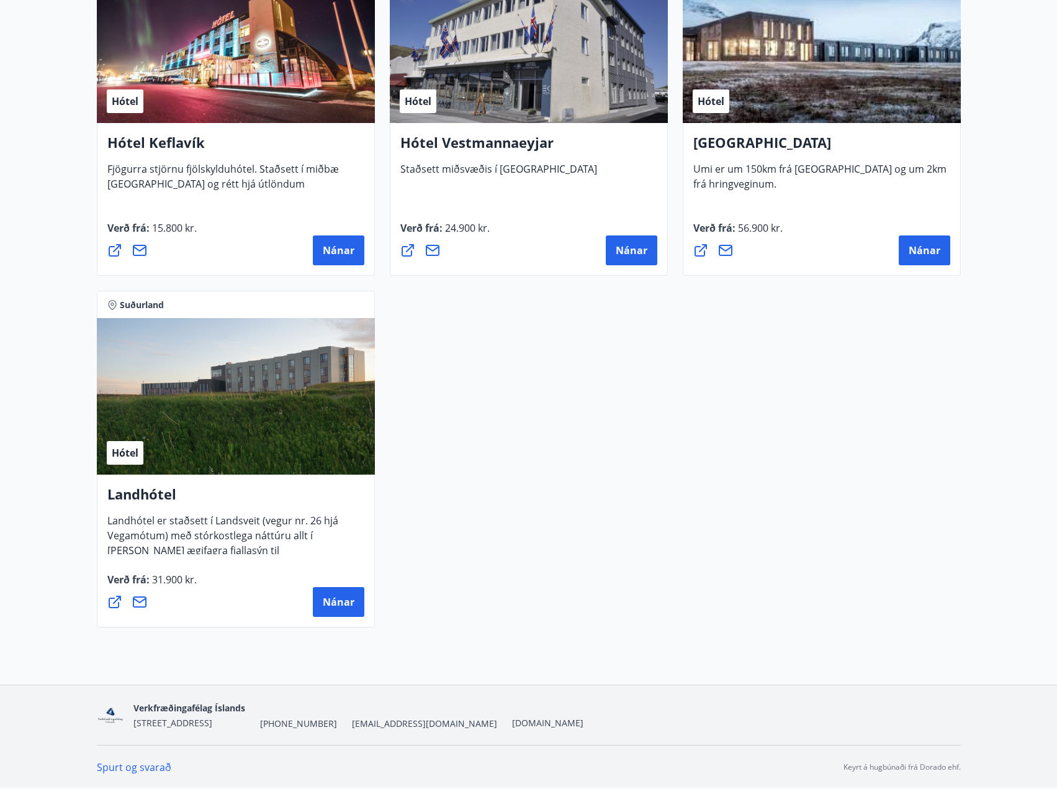
scroll to position [2864, 0]
